Goal: Navigation & Orientation: Find specific page/section

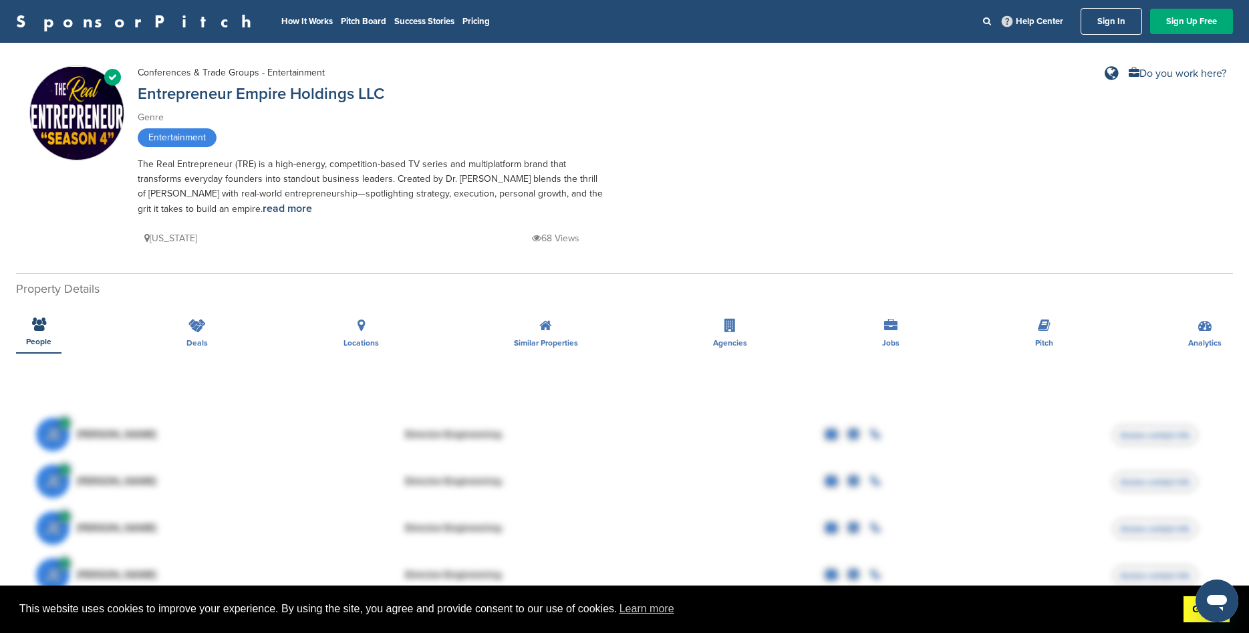
click at [1197, 616] on link "Got it!" at bounding box center [1207, 609] width 46 height 27
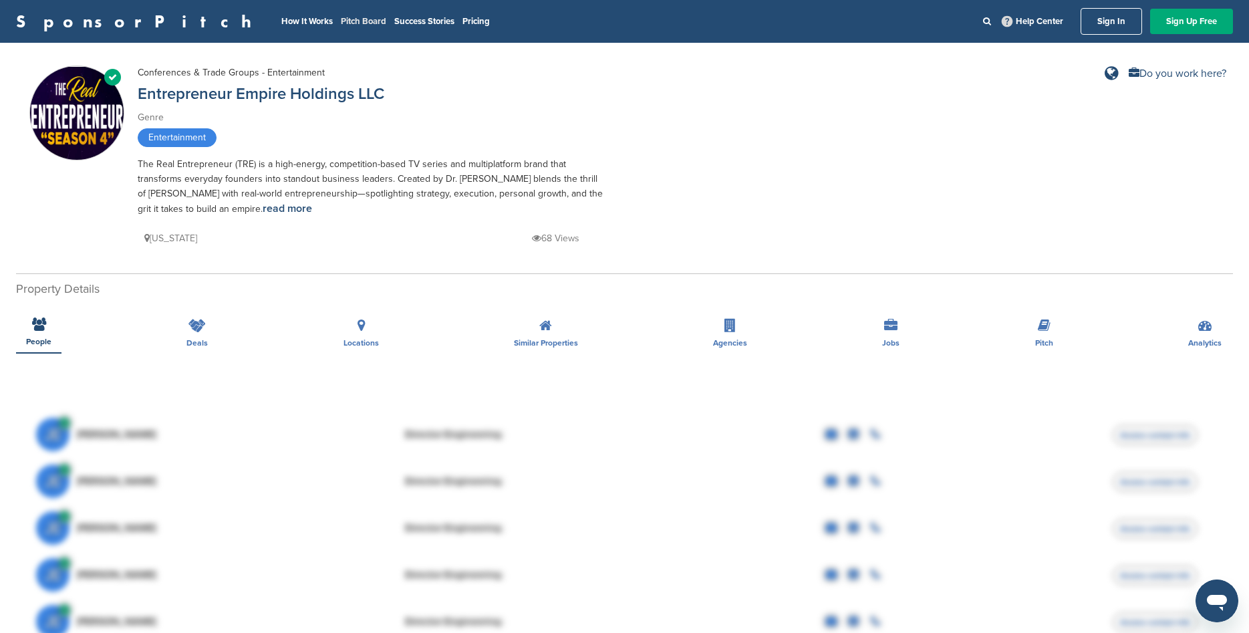
click at [341, 19] on link "Pitch Board" at bounding box center [363, 21] width 45 height 11
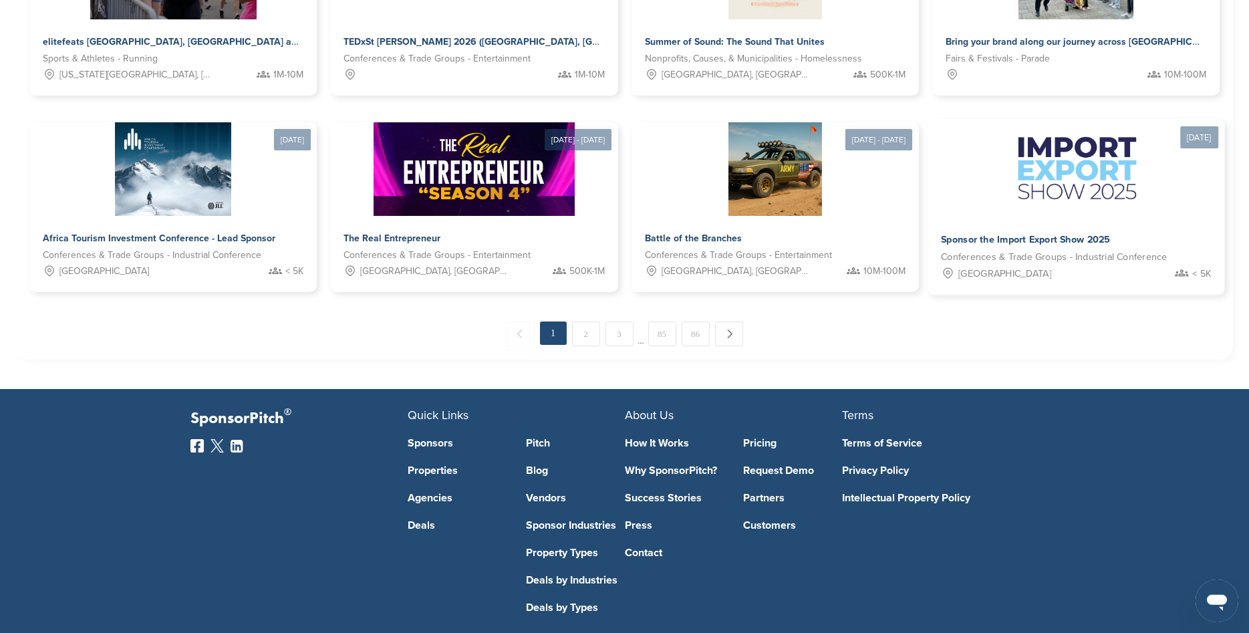
scroll to position [792, 0]
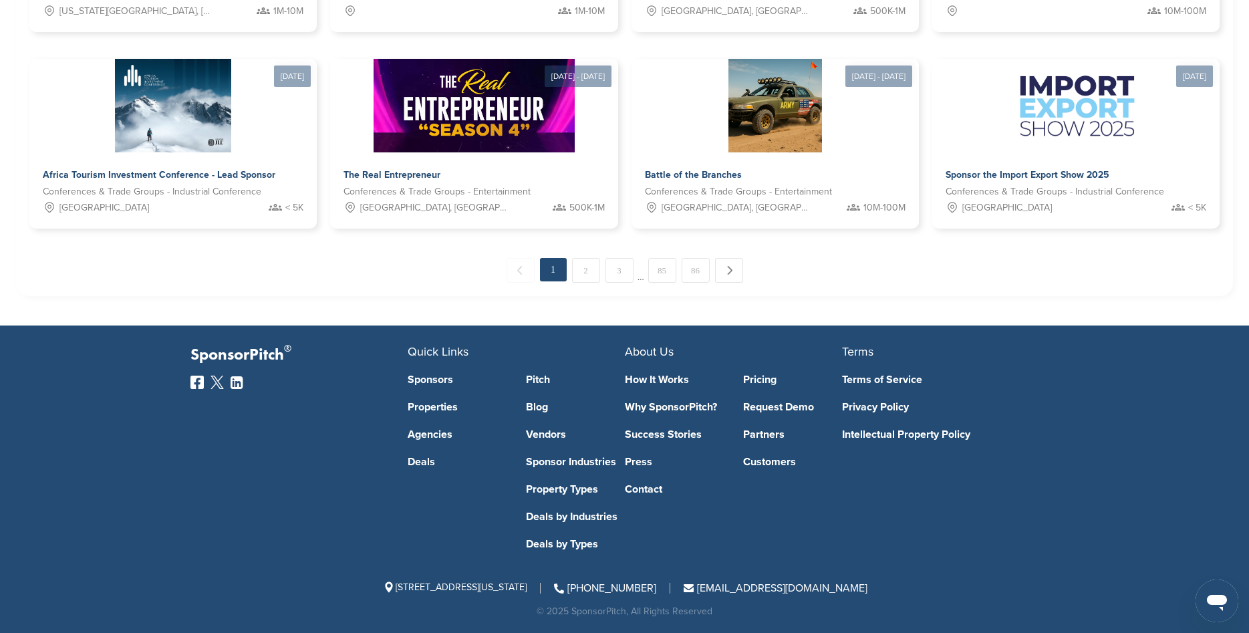
click at [761, 437] on link "Partners" at bounding box center [792, 434] width 99 height 11
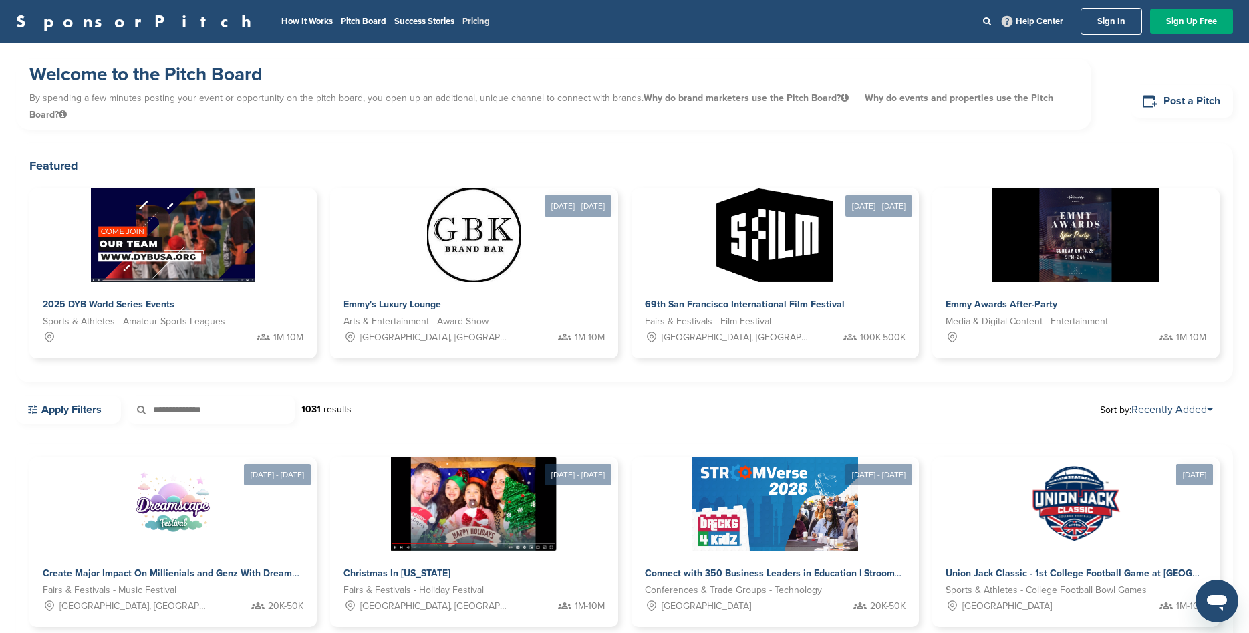
click at [463, 21] on link "Pricing" at bounding box center [476, 21] width 27 height 11
